Goal: Transaction & Acquisition: Purchase product/service

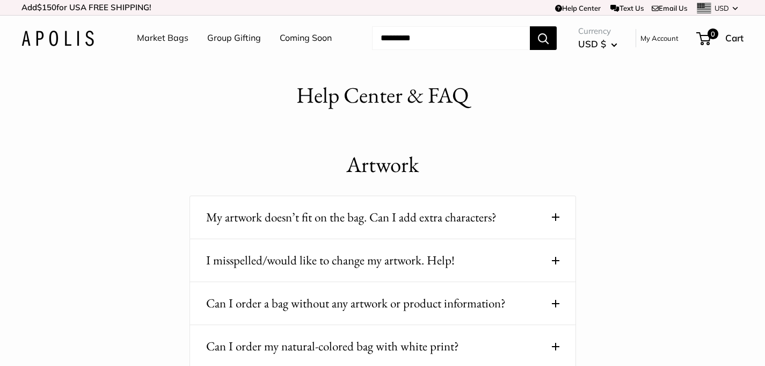
click at [430, 32] on input "Search..." at bounding box center [451, 38] width 158 height 24
paste input "*********"
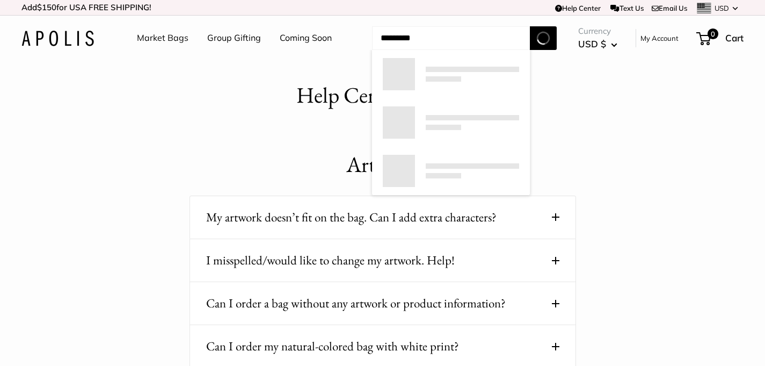
type input "*********"
click at [530, 26] on button "Search" at bounding box center [543, 38] width 27 height 24
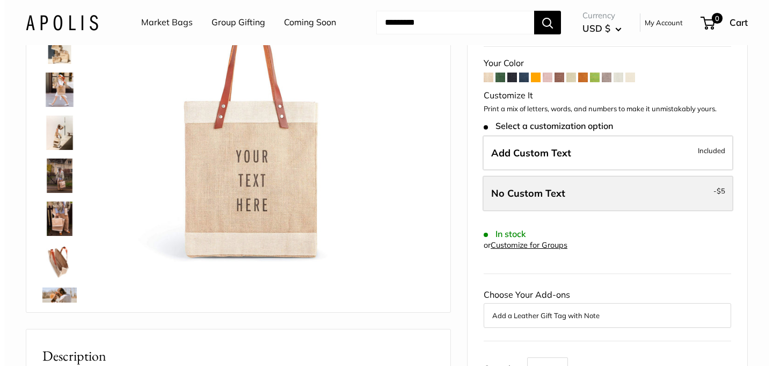
scroll to position [69, 0]
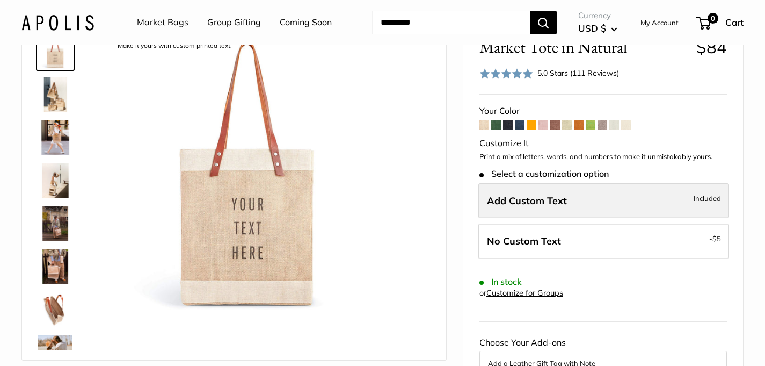
click at [554, 199] on span "Add Custom Text" at bounding box center [527, 200] width 80 height 12
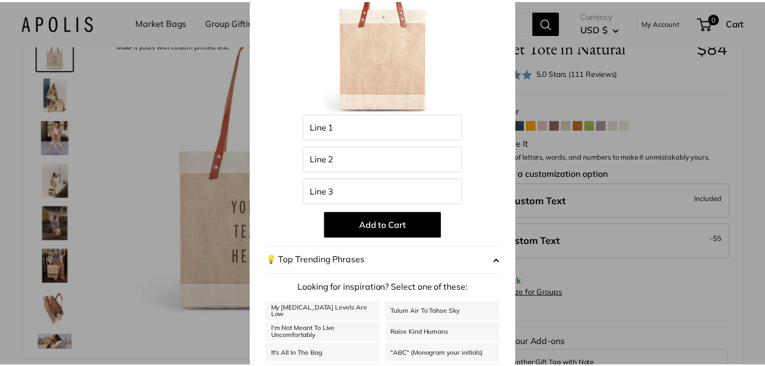
scroll to position [0, 0]
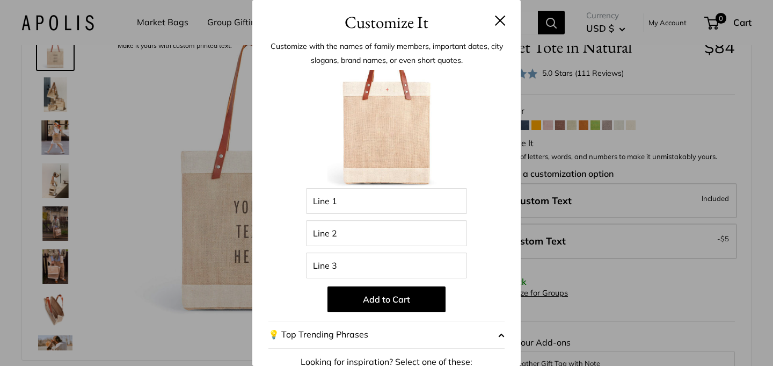
click at [495, 24] on button at bounding box center [500, 20] width 11 height 11
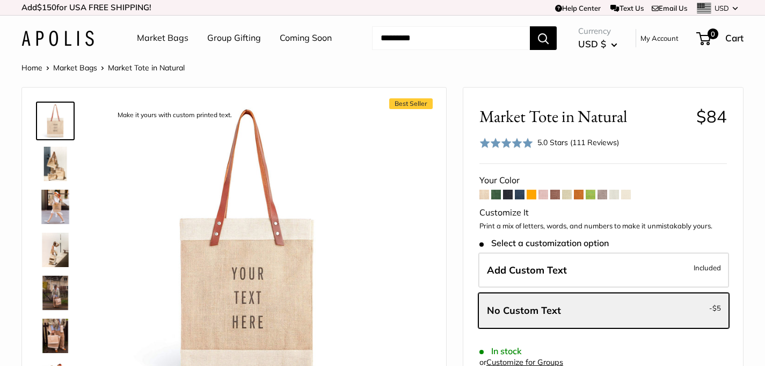
drag, startPoint x: 523, startPoint y: 226, endPoint x: 552, endPoint y: 227, distance: 29.0
click at [552, 227] on p "Print a mix of letters, words, and numbers to make it unmistakably yours." at bounding box center [604, 226] width 248 height 11
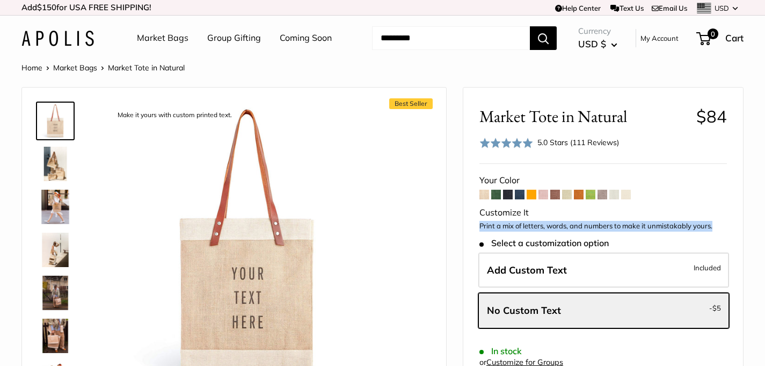
drag, startPoint x: 481, startPoint y: 225, endPoint x: 720, endPoint y: 227, distance: 239.5
click at [720, 227] on p "Print a mix of letters, words, and numbers to make it unmistakably yours." at bounding box center [604, 226] width 248 height 11
copy p "Print a mix of letters, words, and numbers to make it unmistakably yours."
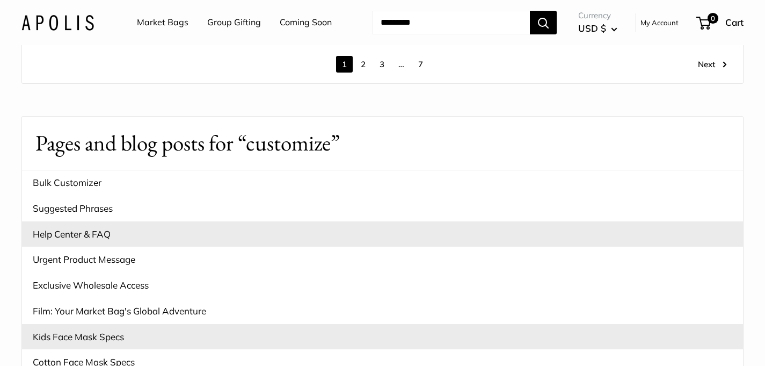
scroll to position [2334, 0]
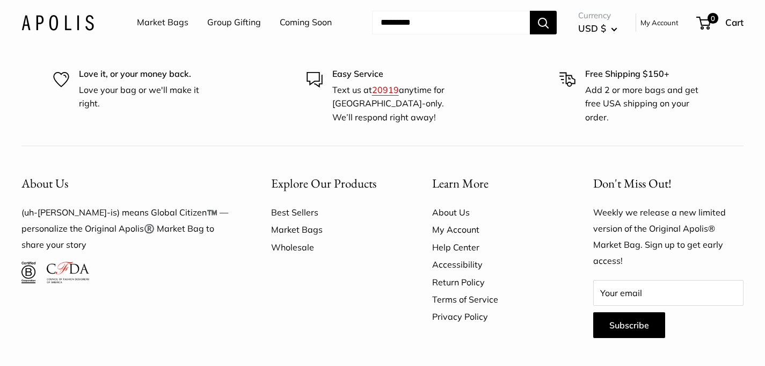
click at [289, 238] on link "Wholesale" at bounding box center [333, 246] width 124 height 17
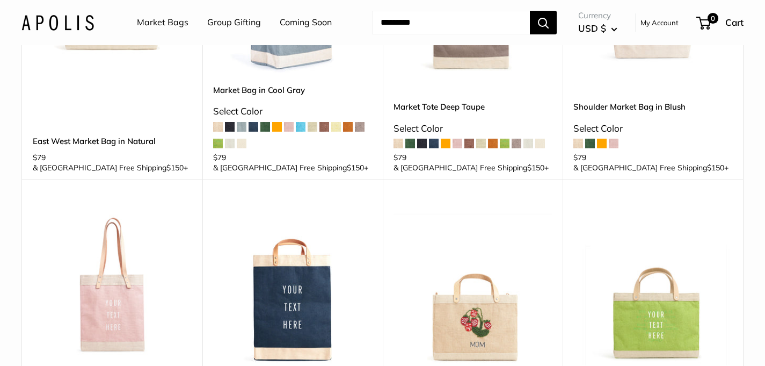
scroll to position [1196, 0]
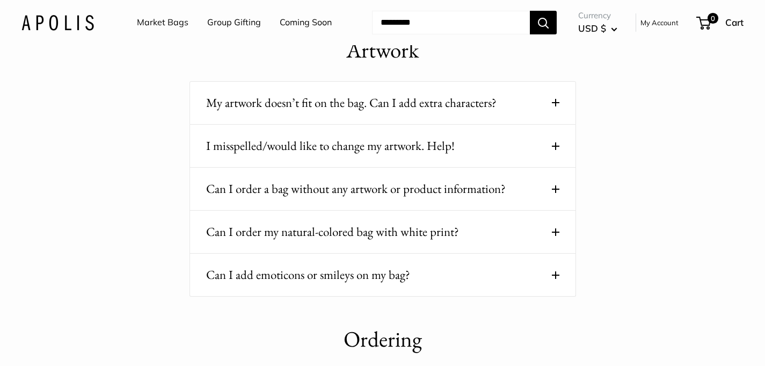
scroll to position [119, 0]
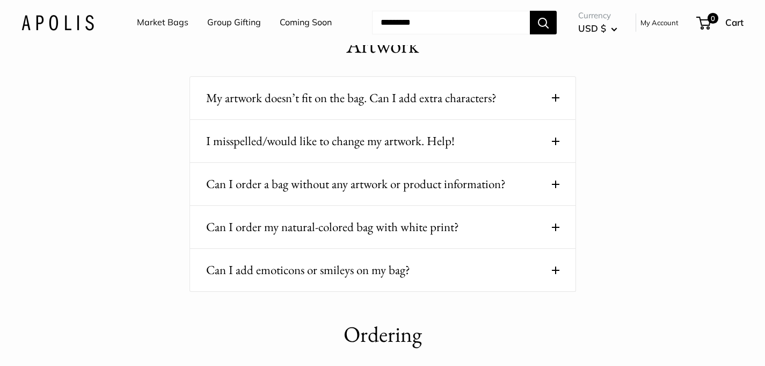
click at [340, 185] on button "Can I order a bag without any artwork or product information?" at bounding box center [382, 183] width 353 height 21
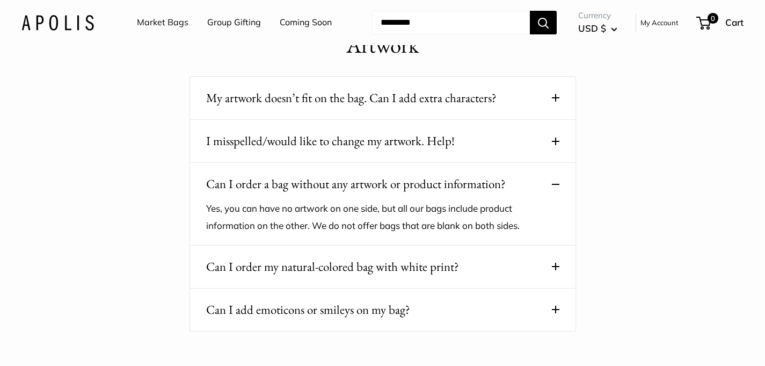
click at [338, 142] on button "I misspelled/would like to change my artwork. Help!" at bounding box center [382, 140] width 353 height 21
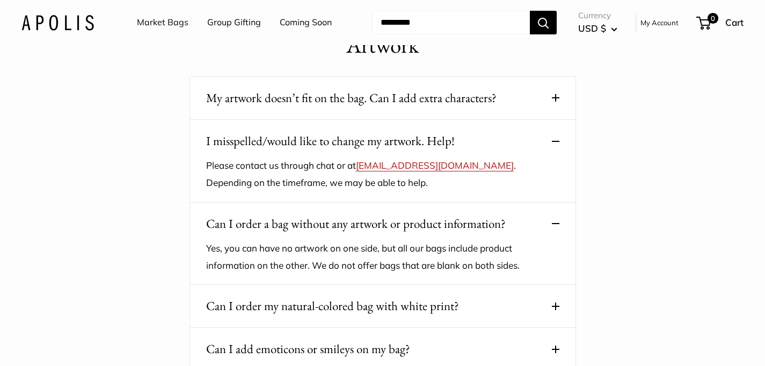
click at [351, 104] on button "My artwork doesn’t fit on the bag. Can I add extra characters?" at bounding box center [382, 98] width 353 height 21
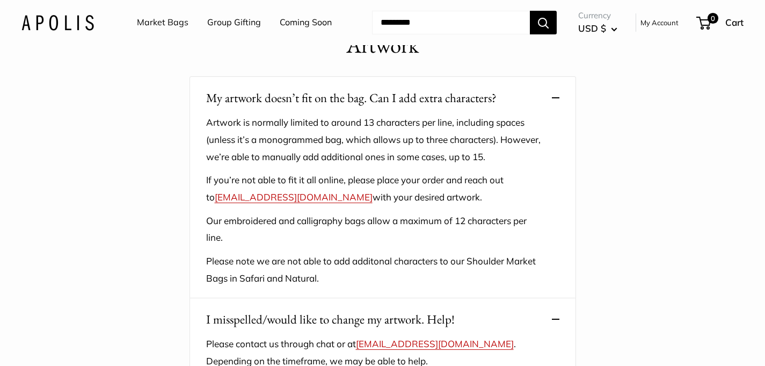
scroll to position [634, 0]
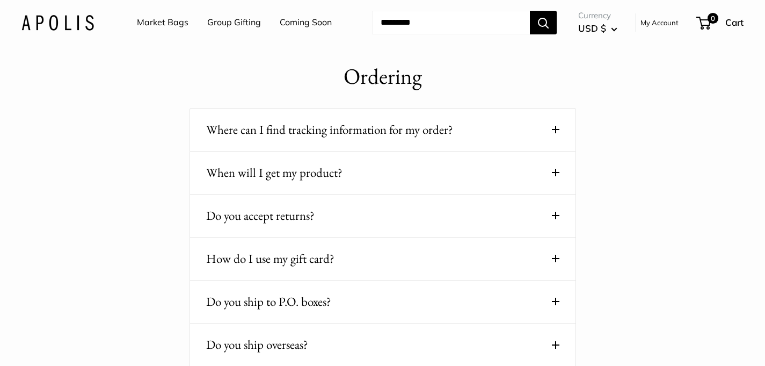
click at [374, 141] on div "Where can I find tracking information for my order? Tracking information will b…" at bounding box center [383, 129] width 387 height 43
click at [358, 129] on button "Where can I find tracking information for my order?" at bounding box center [382, 129] width 353 height 21
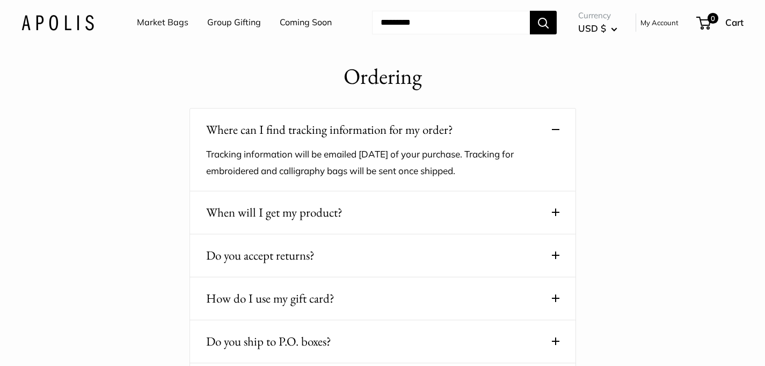
scroll to position [674, 0]
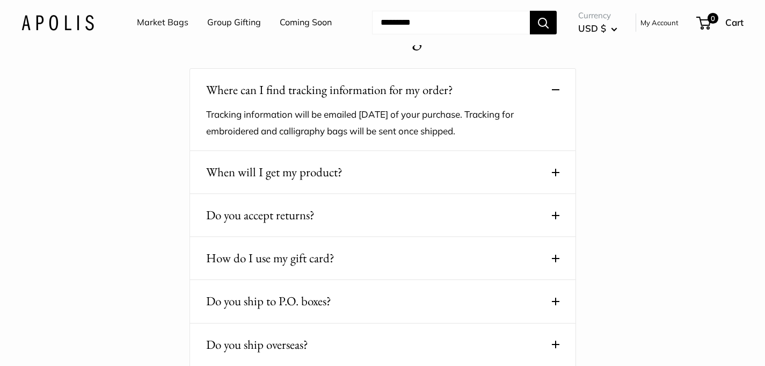
click at [349, 170] on button "When will I get my product?" at bounding box center [382, 172] width 353 height 21
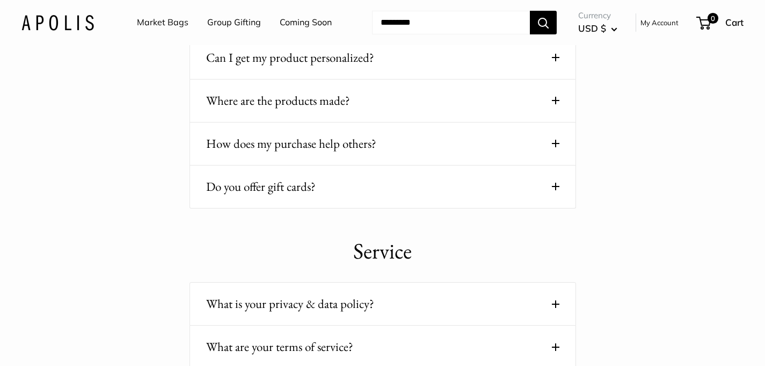
scroll to position [1509, 0]
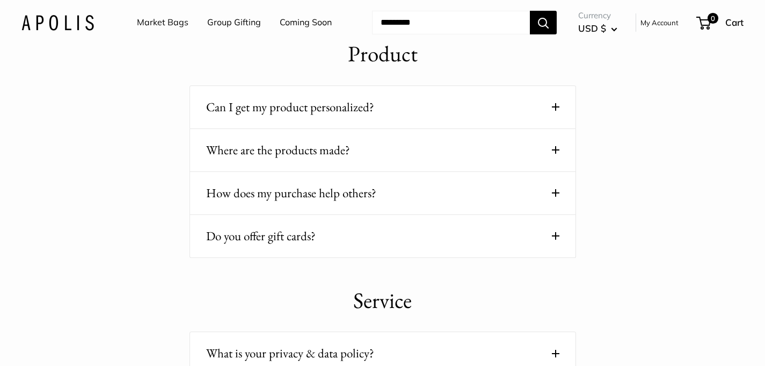
click at [342, 112] on button "Can I get my product personalized?" at bounding box center [382, 107] width 353 height 21
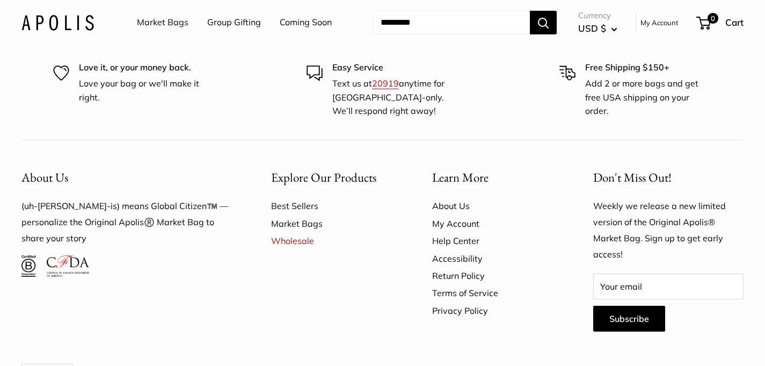
scroll to position [2846, 0]
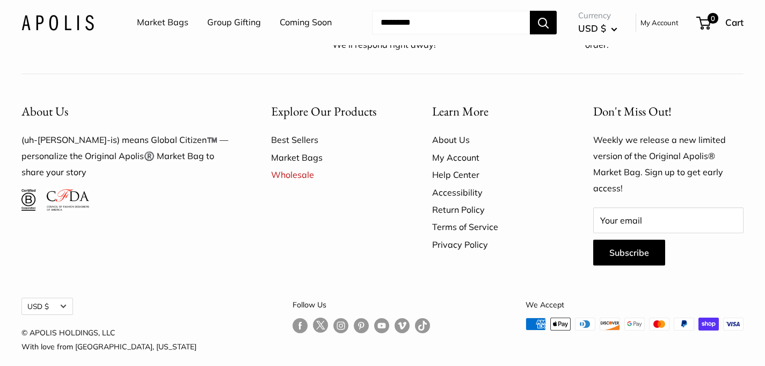
click at [311, 149] on link "Market Bags" at bounding box center [333, 157] width 124 height 17
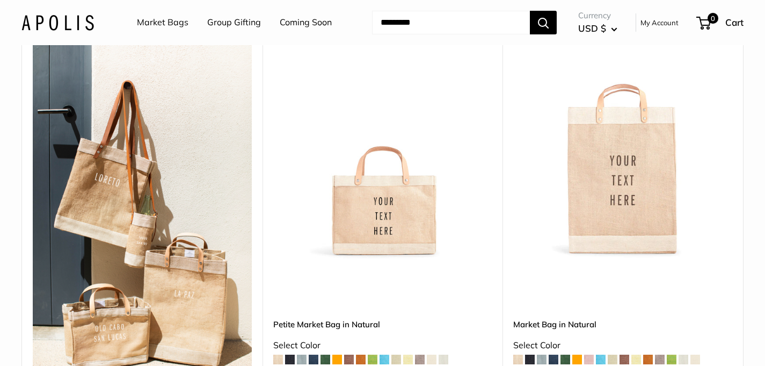
scroll to position [328, 0]
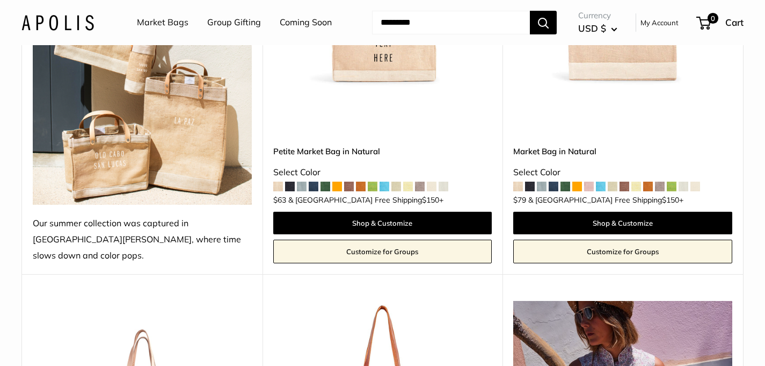
click at [377, 240] on link "Customize for Groups" at bounding box center [382, 252] width 219 height 24
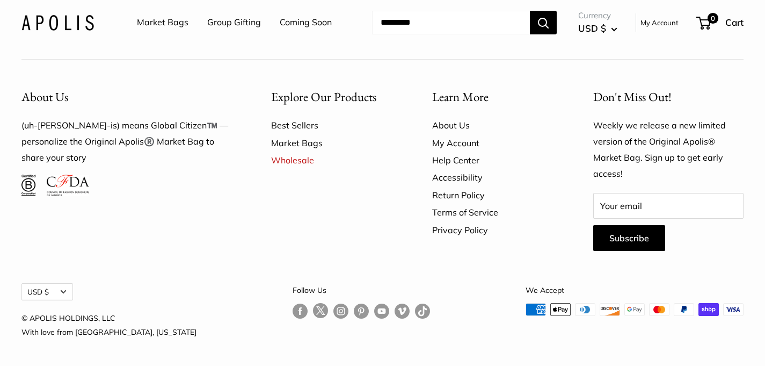
scroll to position [3926, 0]
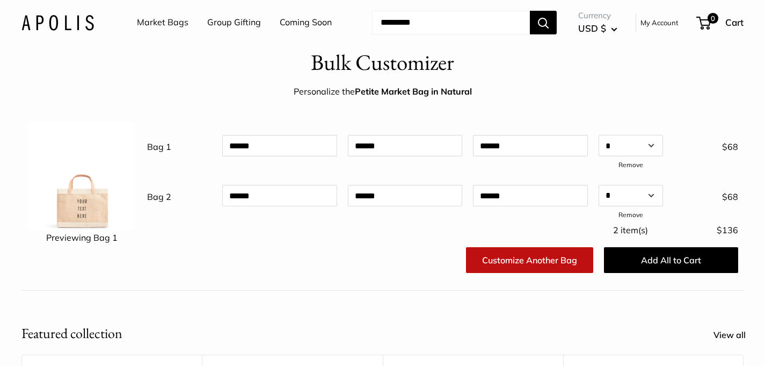
scroll to position [34, 0]
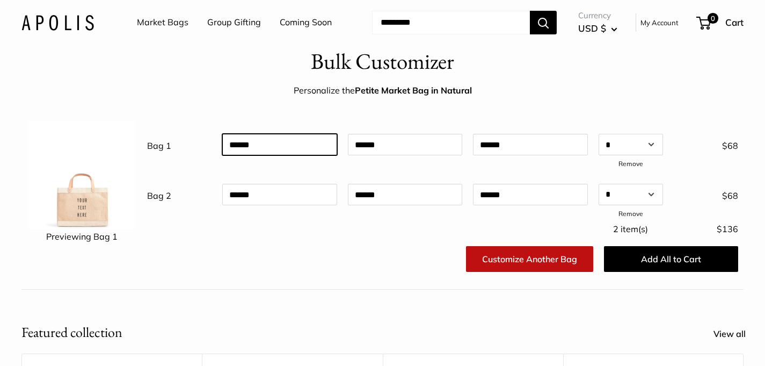
click at [287, 144] on input "text" at bounding box center [279, 144] width 115 height 21
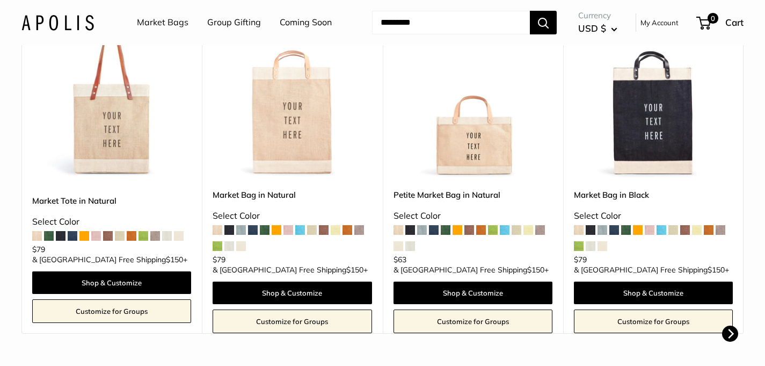
scroll to position [403, 0]
